Goal: Task Accomplishment & Management: Use online tool/utility

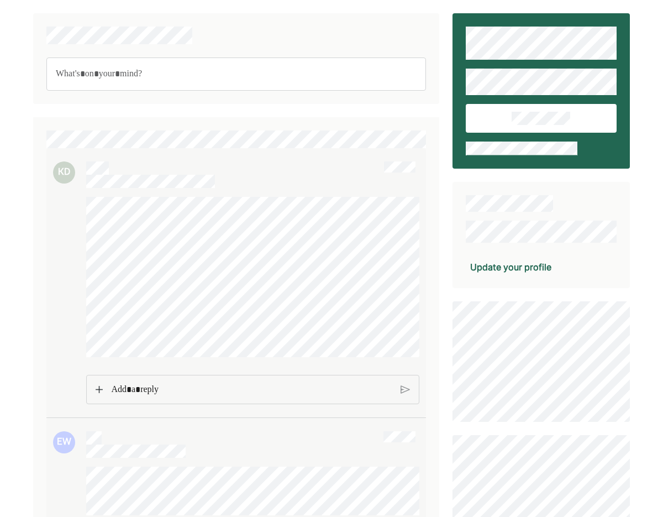
click at [54, 238] on div at bounding box center [236, 301] width 366 height 208
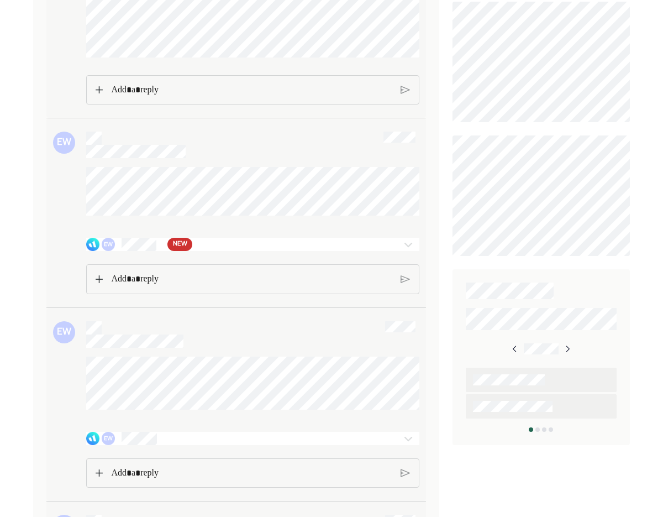
scroll to position [300, 0]
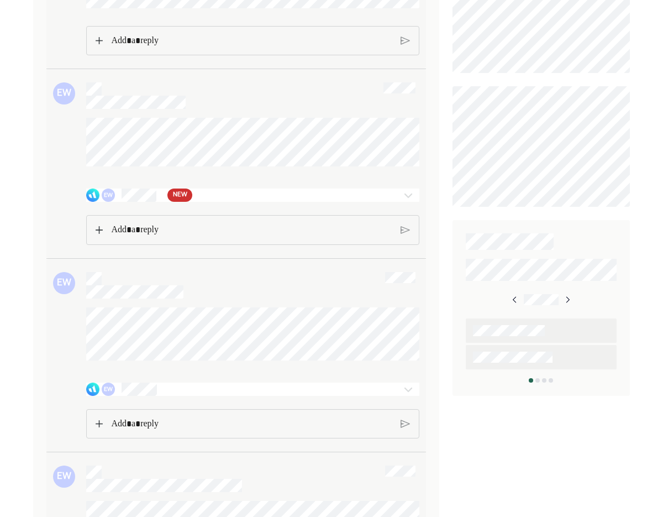
click at [351, 202] on div "EW NEW" at bounding box center [226, 194] width 280 height 13
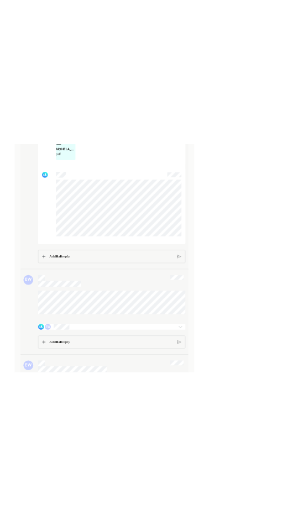
scroll to position [1487, 0]
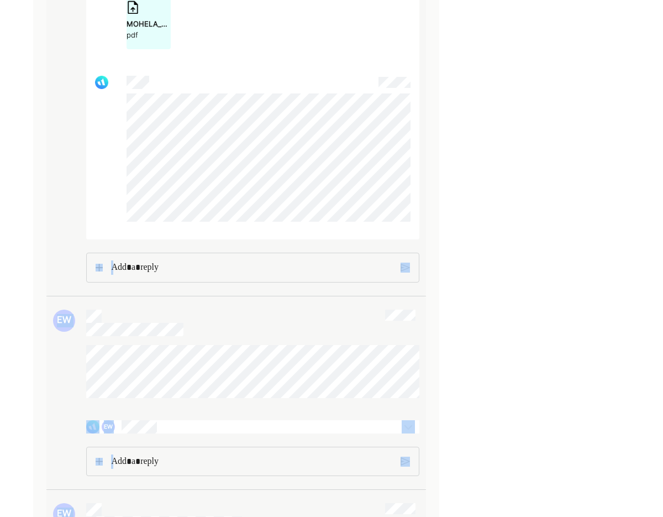
click at [377, 113] on div "KD EW EW EW EW Forbearance_01302025.pdf pdf IDR_Add_Recertify_12282024.pdf pdf …" at bounding box center [331, 425] width 597 height 3797
click at [267, 281] on div "Rich Text Editor. Editing area: main" at bounding box center [252, 267] width 292 height 28
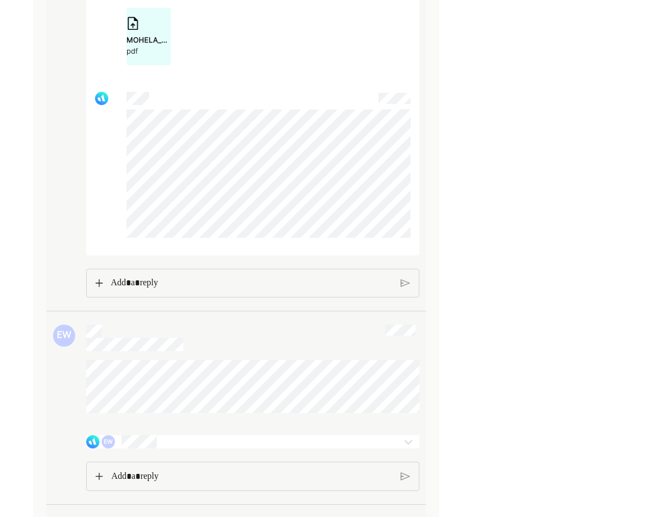
scroll to position [1397, 0]
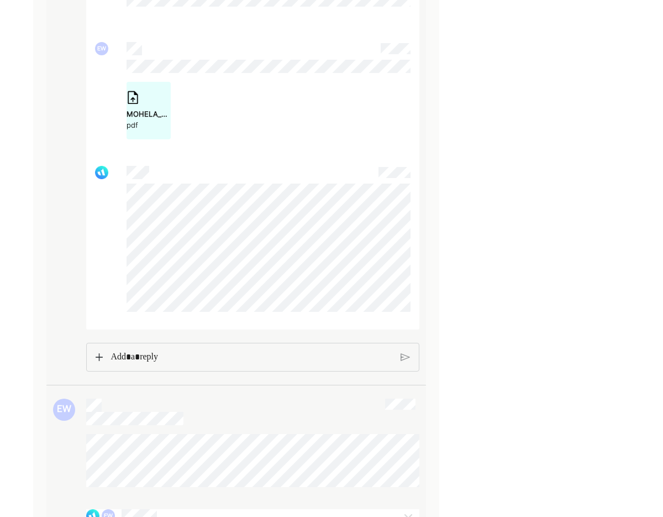
click at [257, 364] on p "Rich Text Editor. Editing area: main" at bounding box center [251, 357] width 282 height 14
click at [97, 361] on img at bounding box center [99, 357] width 7 height 8
click at [97, 361] on img at bounding box center [99, 358] width 7 height 8
click at [123, 415] on div "MOHELA _ All Loan Details_10012025.pdf" at bounding box center [133, 409] width 44 height 11
click at [147, 393] on img at bounding box center [146, 386] width 13 height 13
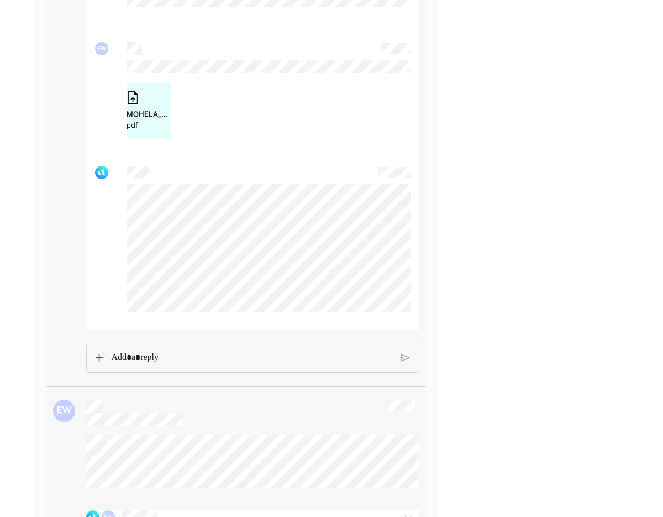
click at [96, 361] on img at bounding box center [99, 358] width 7 height 8
click at [102, 361] on img at bounding box center [99, 358] width 7 height 8
click at [102, 395] on div "MOHELA _ Loan Details.pdf pdf" at bounding box center [252, 391] width 333 height 98
click at [99, 396] on img at bounding box center [99, 392] width 7 height 8
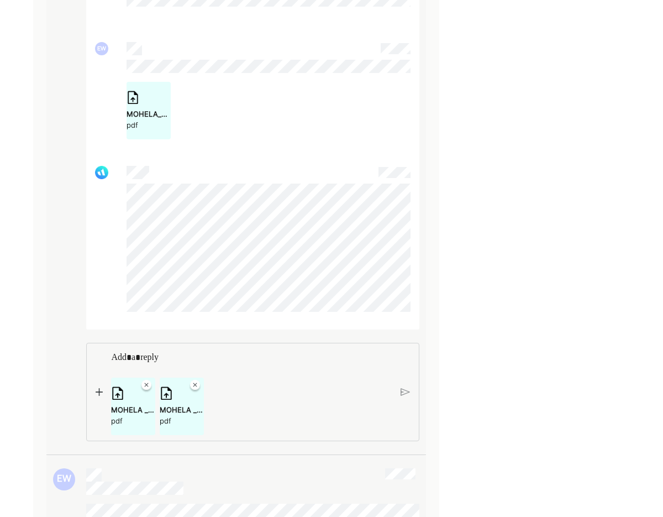
click at [97, 396] on img at bounding box center [99, 392] width 7 height 8
click at [102, 396] on img at bounding box center [99, 392] width 7 height 8
click at [344, 365] on p "Rich Text Editor. Editing area: main" at bounding box center [251, 357] width 281 height 14
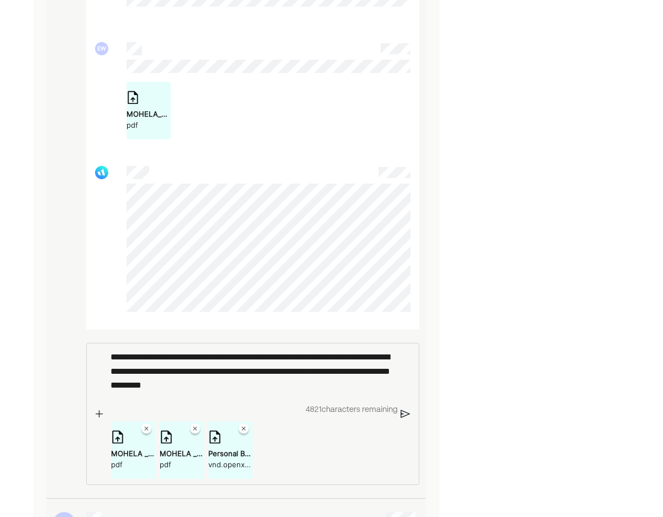
click at [346, 392] on p "**********" at bounding box center [251, 371] width 282 height 43
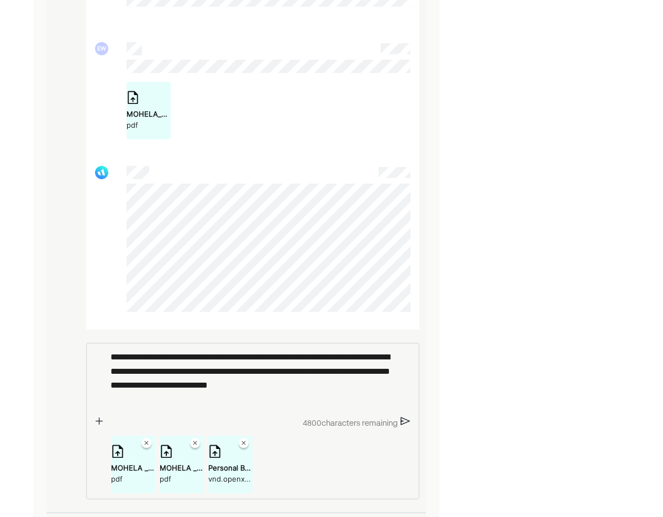
click at [124, 366] on p "**********" at bounding box center [251, 378] width 282 height 56
click at [136, 365] on p "**********" at bounding box center [251, 378] width 282 height 56
click at [192, 361] on p "**********" at bounding box center [251, 378] width 282 height 56
click at [384, 367] on p "**********" at bounding box center [251, 378] width 282 height 56
click at [241, 406] on p "**********" at bounding box center [251, 378] width 282 height 56
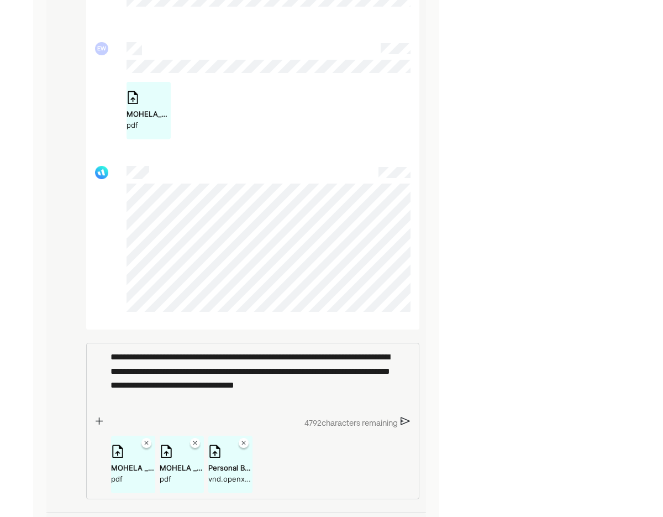
click at [201, 405] on p "**********" at bounding box center [251, 378] width 282 height 56
drag, startPoint x: 189, startPoint y: 399, endPoint x: 144, endPoint y: 380, distance: 49.3
click at [144, 380] on p "**********" at bounding box center [251, 378] width 282 height 56
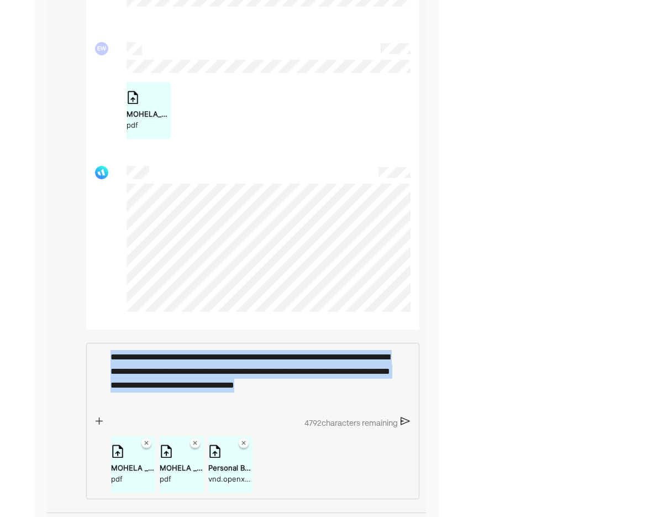
drag, startPoint x: 159, startPoint y: 409, endPoint x: 82, endPoint y: 345, distance: 99.6
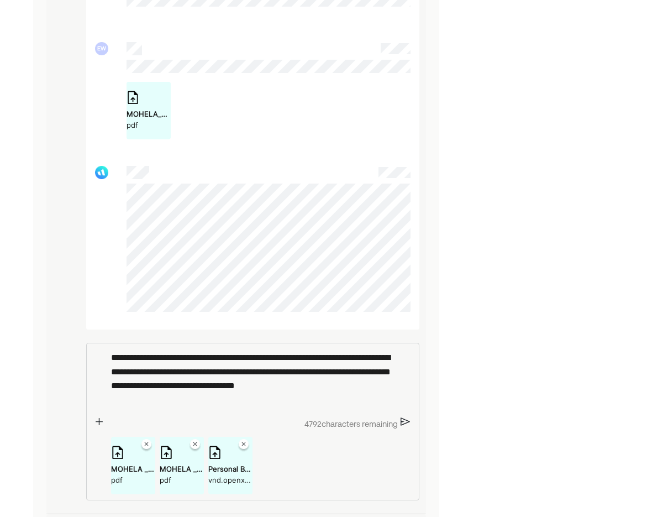
click at [397, 430] on div "4792 characters remaining" at bounding box center [252, 424] width 292 height 12
click at [406, 426] on img at bounding box center [405, 422] width 9 height 10
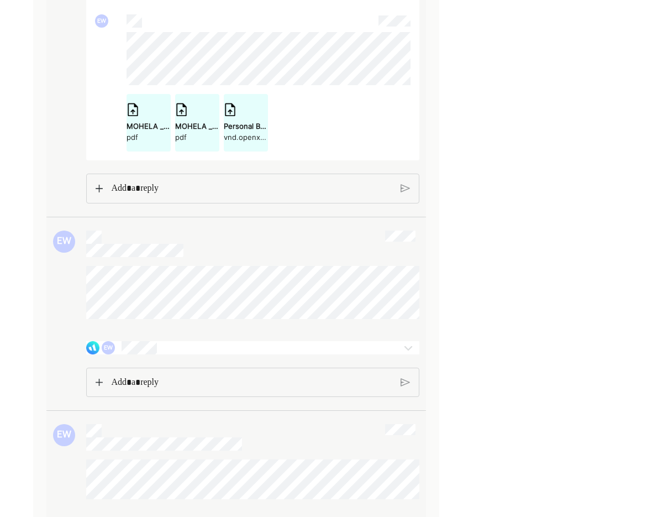
scroll to position [1759, 0]
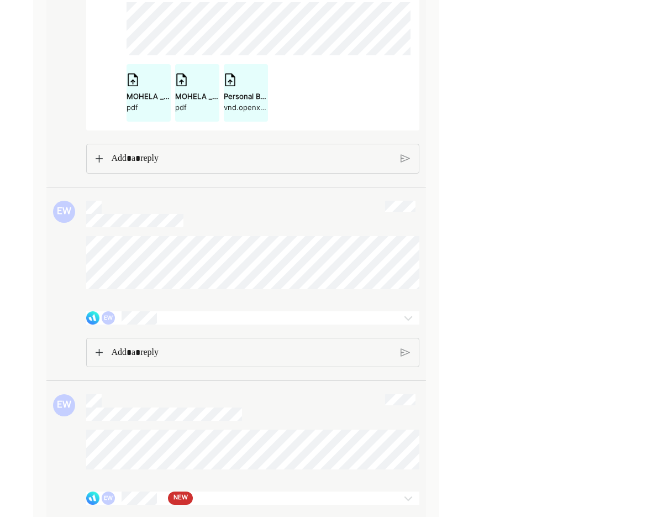
click at [305, 324] on div "EW" at bounding box center [226, 317] width 280 height 13
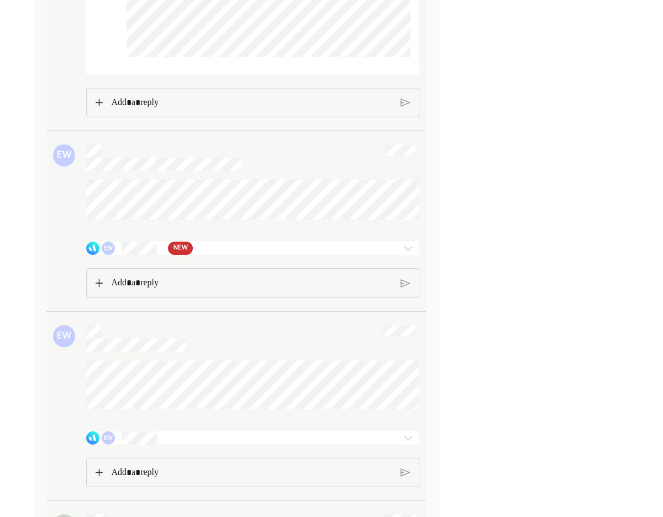
scroll to position [2842, 0]
click at [368, 257] on div "EW NEW" at bounding box center [252, 250] width 333 height 13
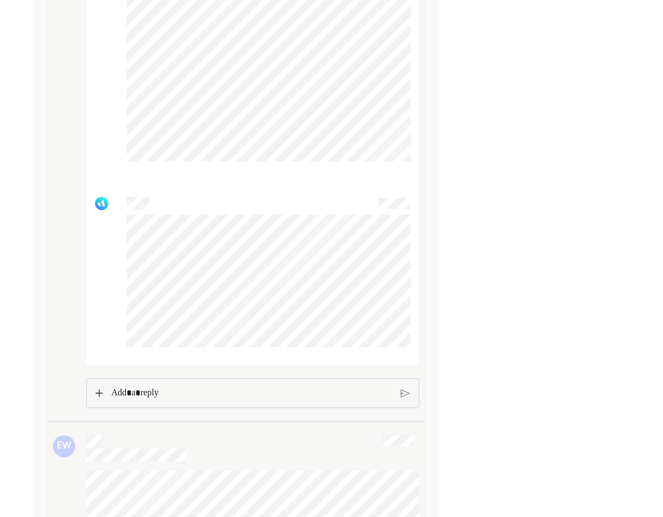
scroll to position [3373, 0]
click at [168, 409] on div "Rich Text Editor. Editing area: main" at bounding box center [252, 394] width 292 height 29
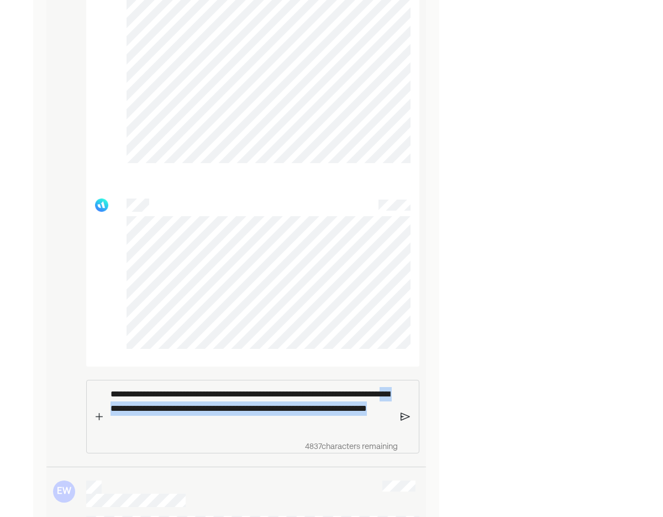
click at [219, 429] on p "**********" at bounding box center [251, 408] width 282 height 43
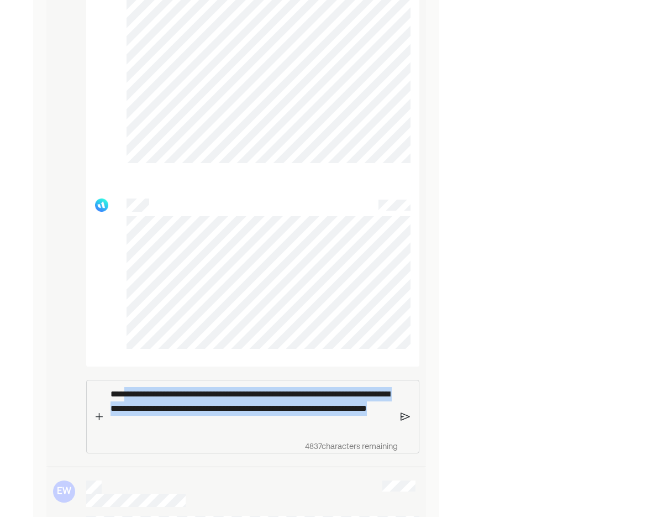
drag, startPoint x: 243, startPoint y: 447, endPoint x: 123, endPoint y: 404, distance: 127.2
click at [123, 404] on div "**********" at bounding box center [236, 51] width 366 height 803
click at [165, 429] on p "**********" at bounding box center [251, 408] width 282 height 43
drag, startPoint x: 250, startPoint y: 452, endPoint x: 93, endPoint y: 406, distance: 163.6
click at [93, 406] on div "**********" at bounding box center [252, 416] width 333 height 73
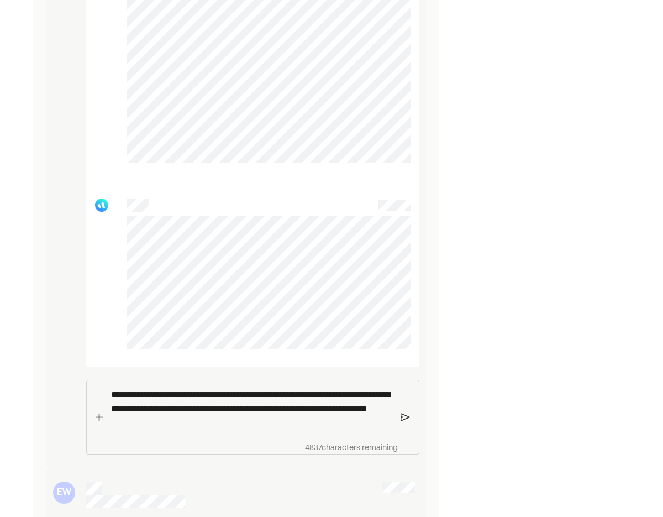
click at [189, 430] on p "**********" at bounding box center [251, 408] width 281 height 43
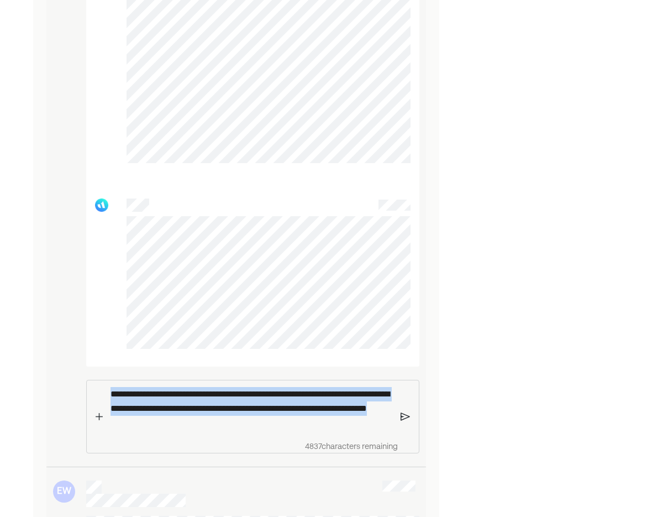
drag, startPoint x: 245, startPoint y: 455, endPoint x: 57, endPoint y: 399, distance: 195.9
click at [57, 399] on div "**********" at bounding box center [236, 51] width 366 height 803
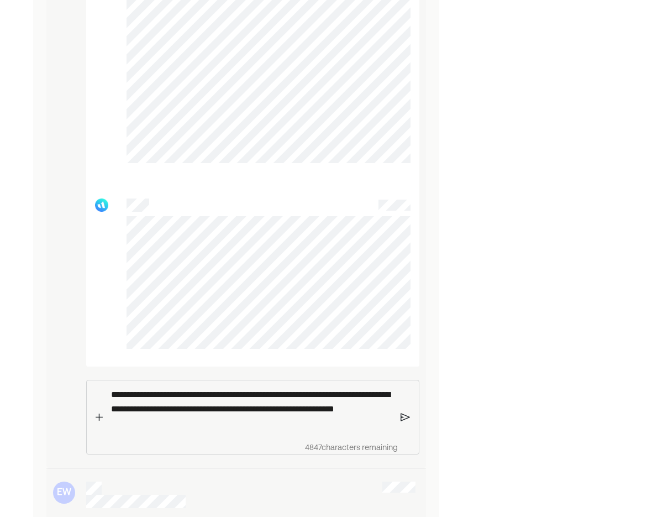
click at [401, 422] on img at bounding box center [405, 417] width 9 height 10
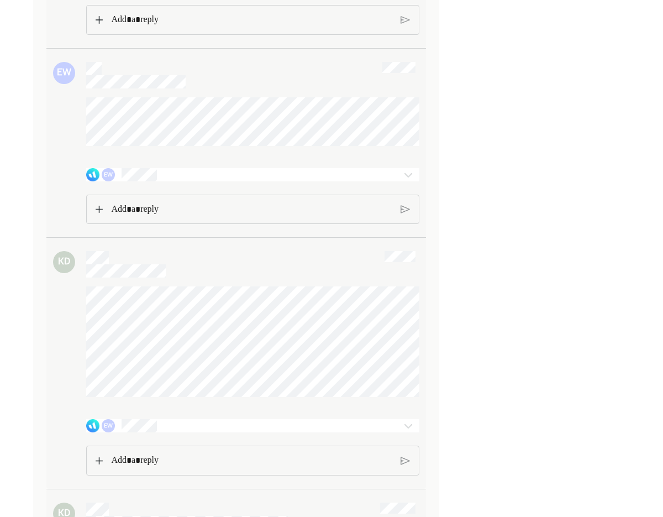
scroll to position [3829, 0]
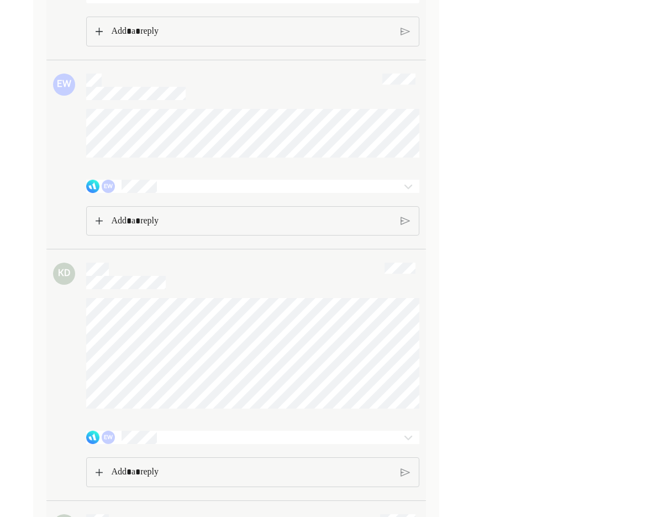
click at [403, 193] on img at bounding box center [408, 186] width 13 height 13
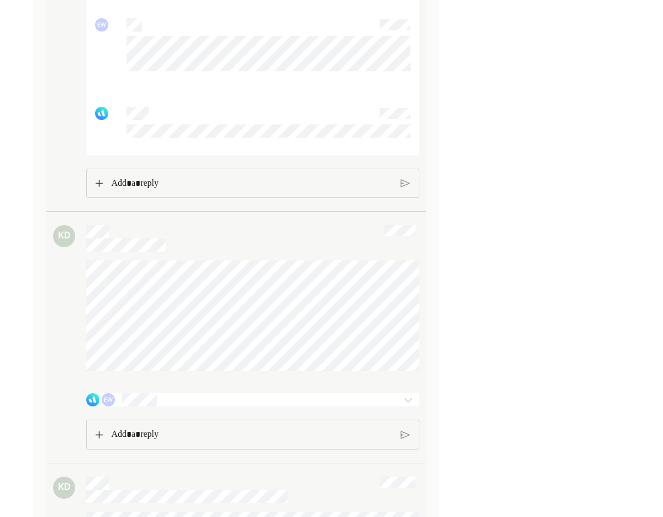
scroll to position [4832, 0]
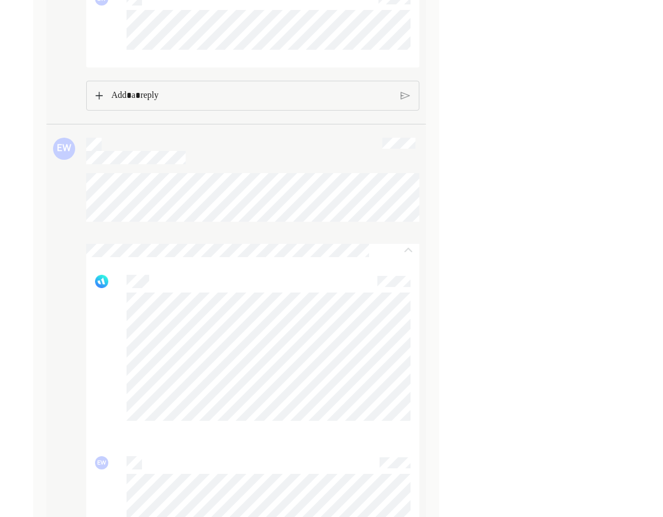
click at [410, 257] on img at bounding box center [408, 250] width 13 height 13
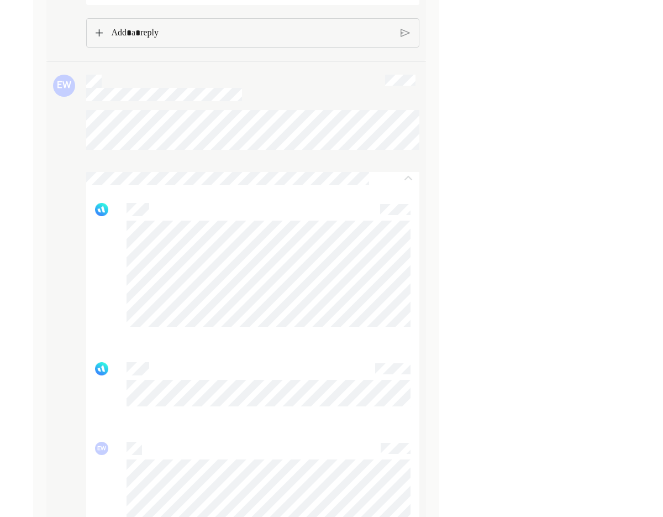
scroll to position [2908, 0]
click at [413, 191] on img at bounding box center [408, 183] width 13 height 13
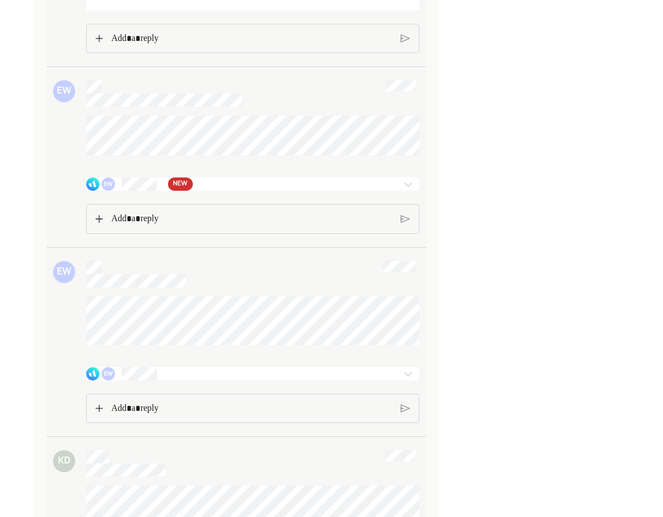
click at [412, 191] on img at bounding box center [408, 183] width 13 height 13
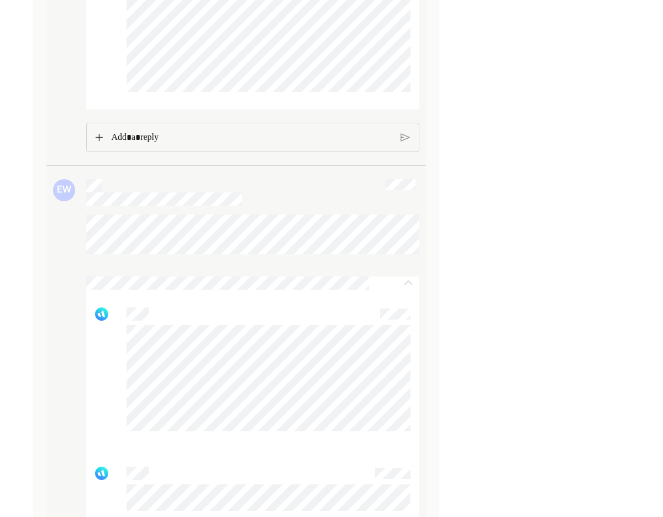
scroll to position [2738, 0]
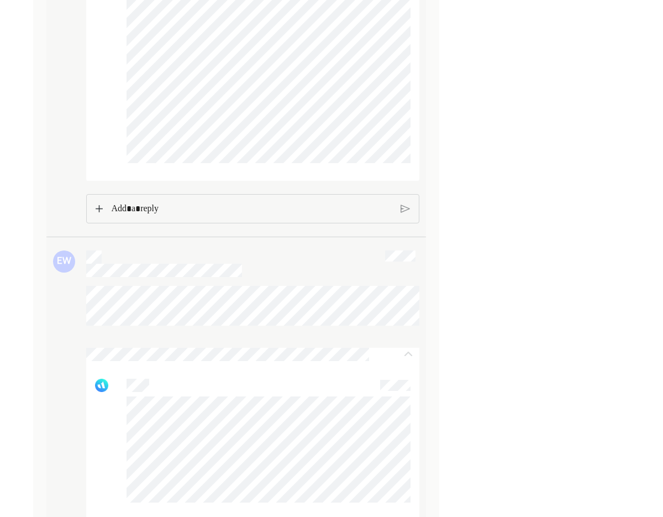
click at [402, 361] on img at bounding box center [408, 353] width 13 height 13
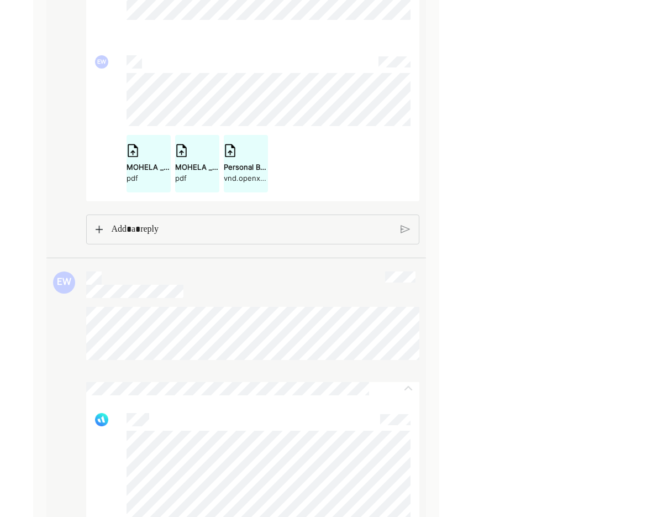
scroll to position [1689, 0]
click at [415, 394] on div at bounding box center [408, 387] width 22 height 13
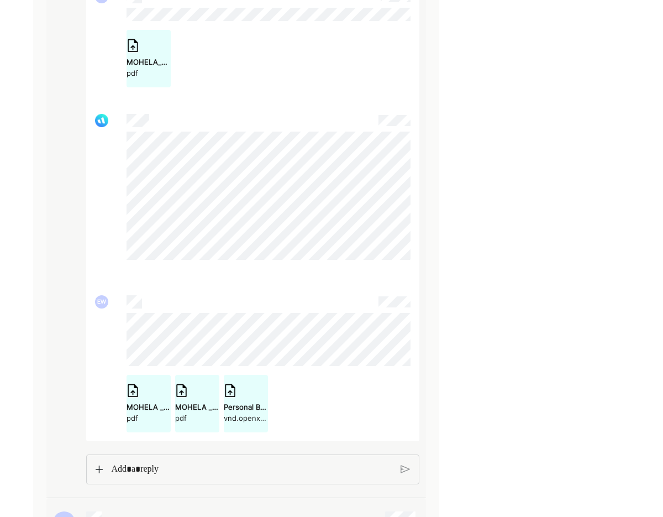
scroll to position [1448, 0]
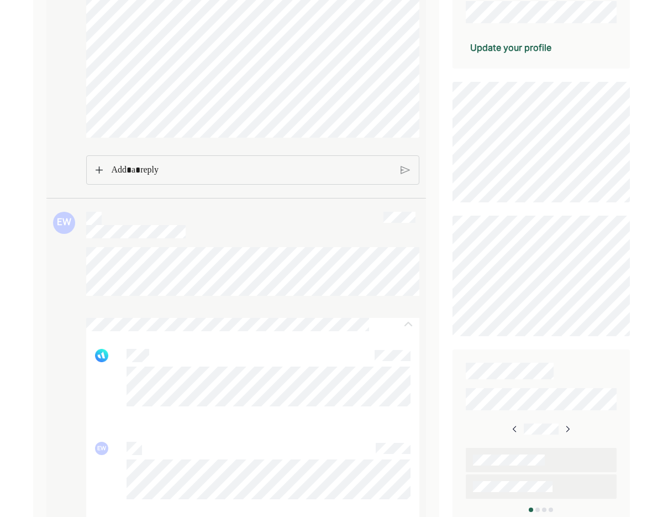
click at [415, 331] on div at bounding box center [408, 324] width 22 height 13
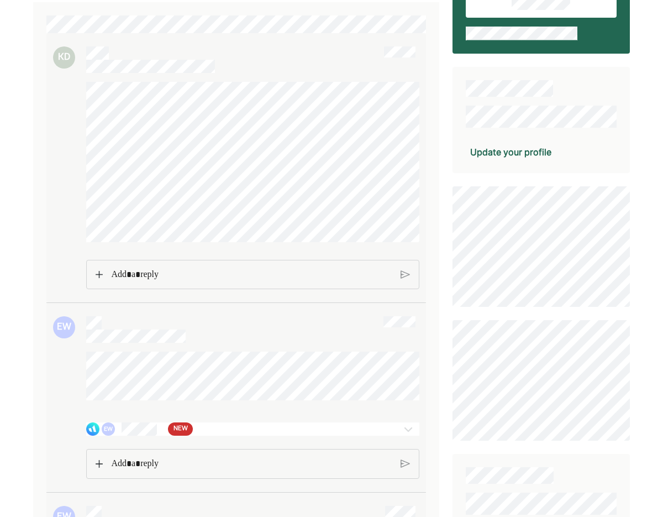
scroll to position [110, 0]
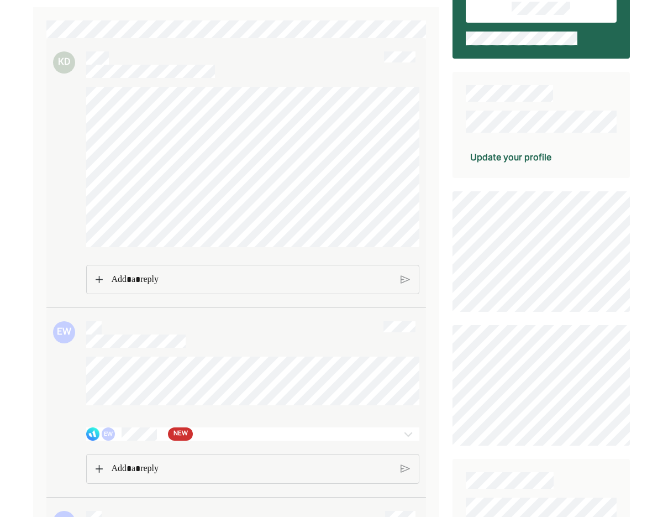
click at [376, 437] on div at bounding box center [394, 433] width 49 height 13
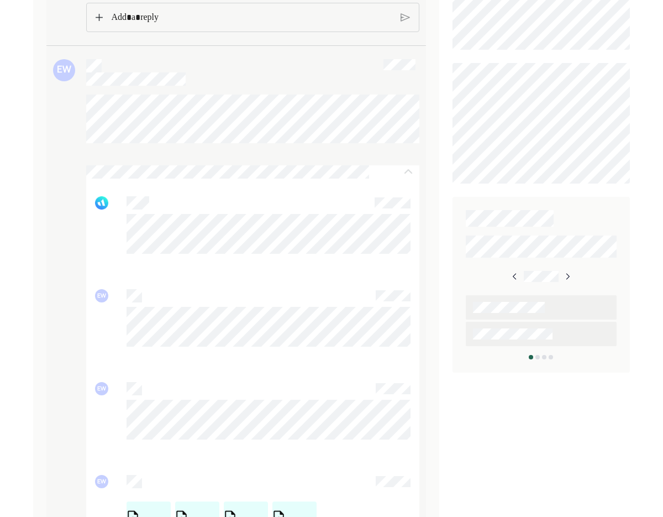
scroll to position [366, 0]
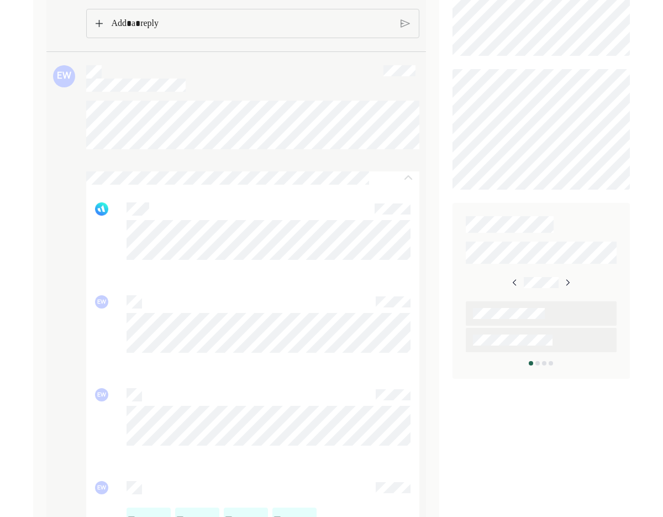
click at [411, 182] on img at bounding box center [408, 177] width 13 height 13
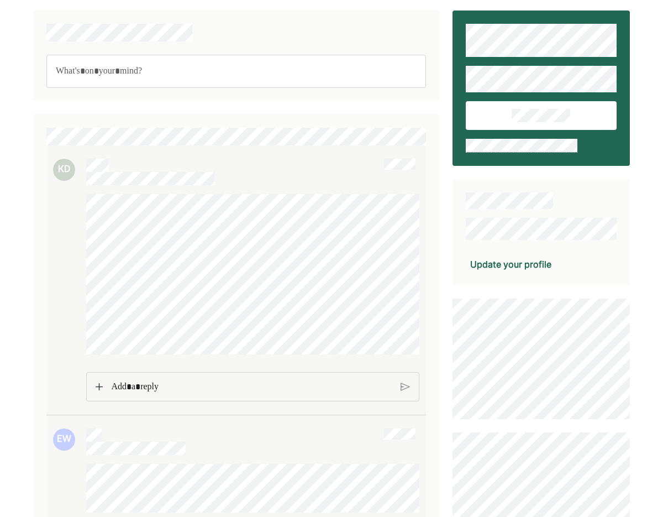
scroll to position [0, 0]
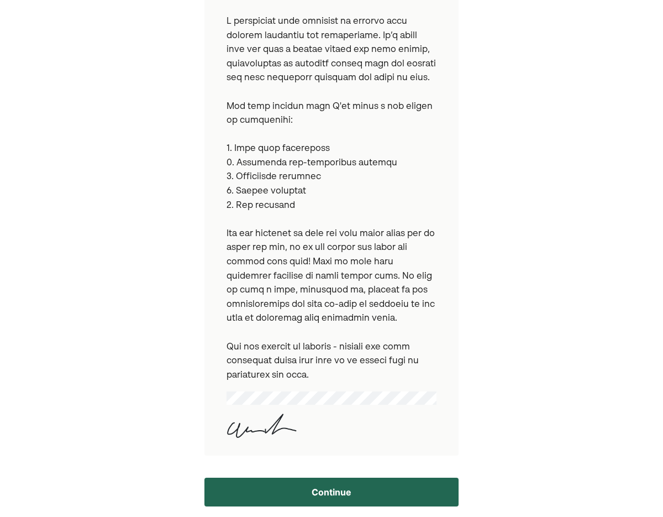
scroll to position [292, 0]
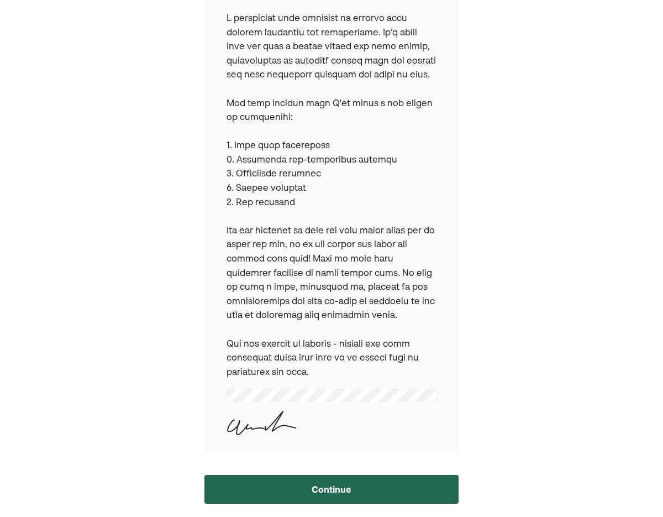
click at [311, 498] on button "Continue" at bounding box center [331, 489] width 255 height 29
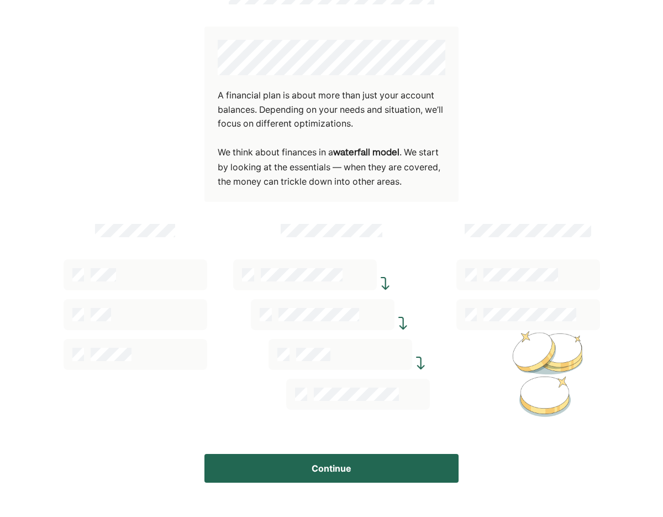
scroll to position [75, 0]
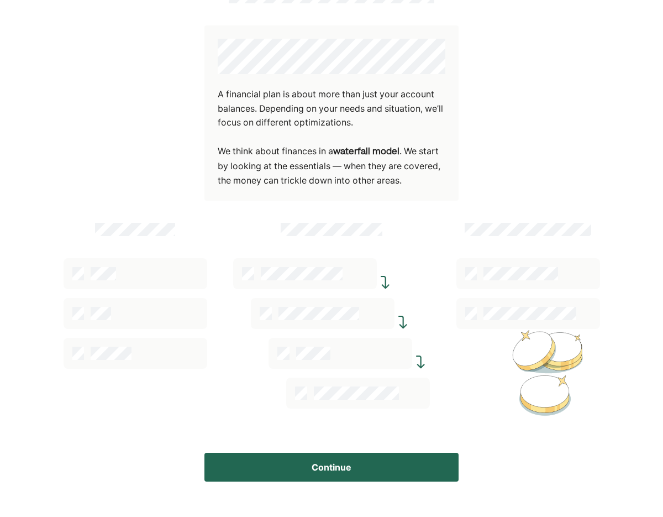
click at [406, 465] on button "Continue" at bounding box center [331, 466] width 255 height 29
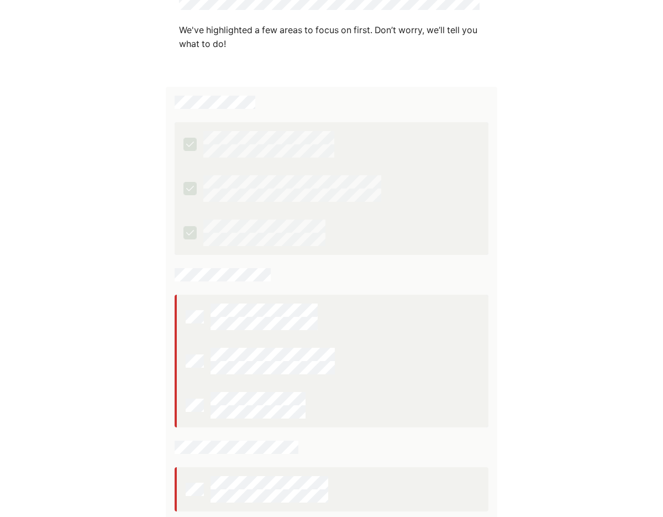
scroll to position [243, 0]
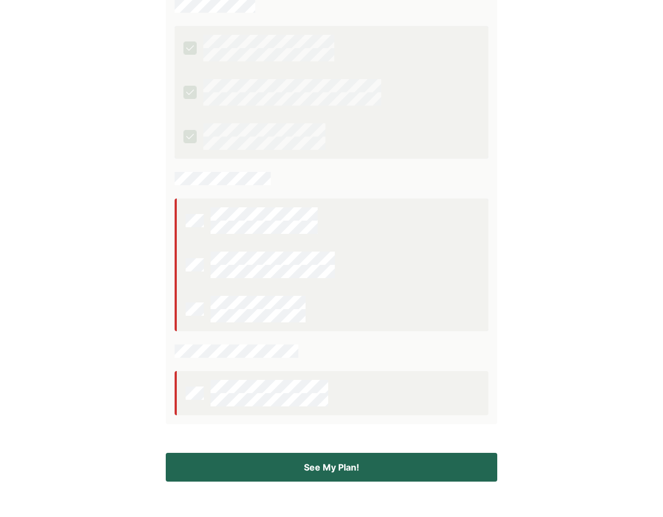
click at [370, 465] on button "See My Plan!" at bounding box center [331, 466] width 331 height 29
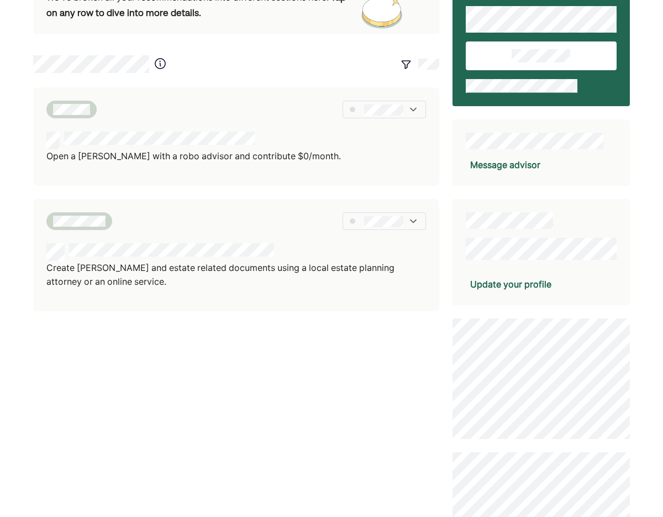
scroll to position [0, 0]
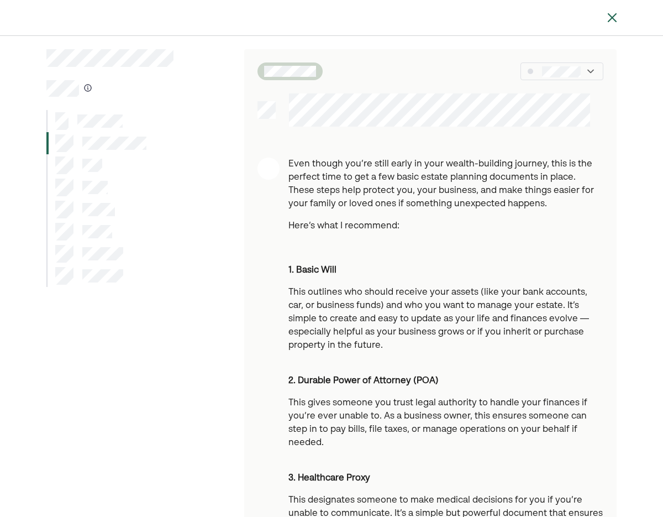
scroll to position [2, 0]
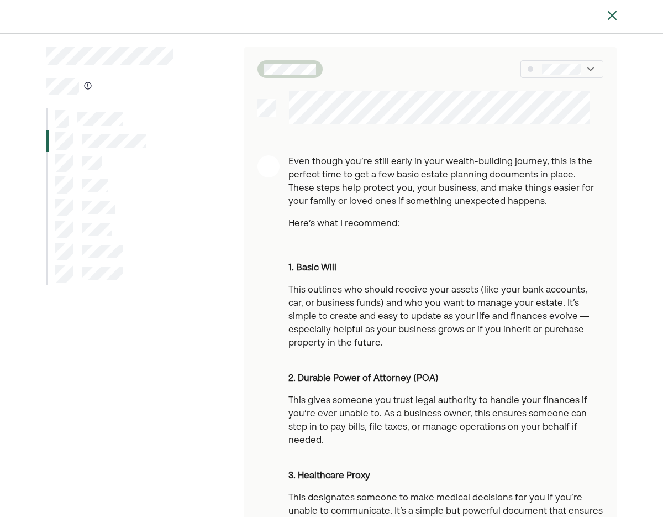
click at [107, 169] on div at bounding box center [109, 163] width 127 height 22
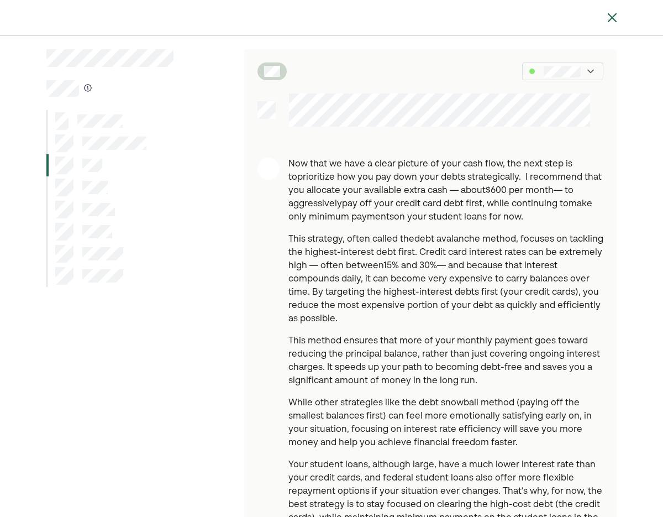
click at [112, 188] on div at bounding box center [109, 187] width 127 height 22
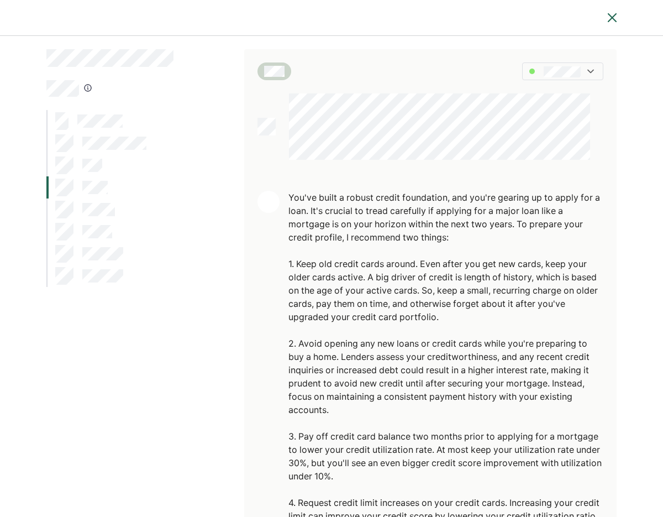
click at [117, 212] on div at bounding box center [109, 209] width 127 height 22
